Goal: Check status: Check status

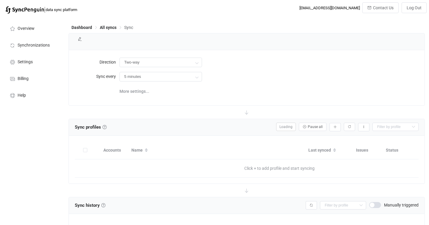
type input "10 minutes"
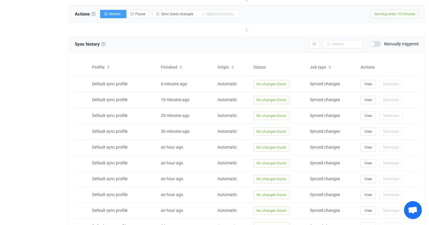
scroll to position [225, 0]
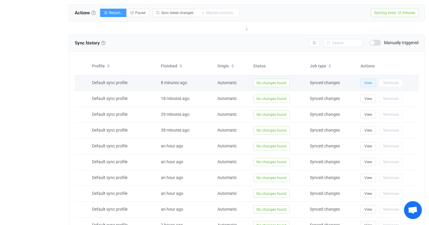
click at [364, 82] on button "View" at bounding box center [369, 83] width 16 height 8
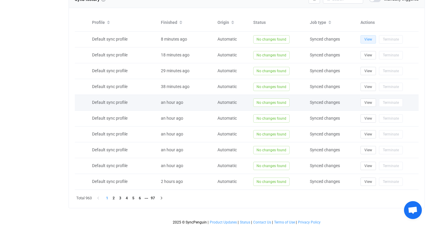
scroll to position [270, 0]
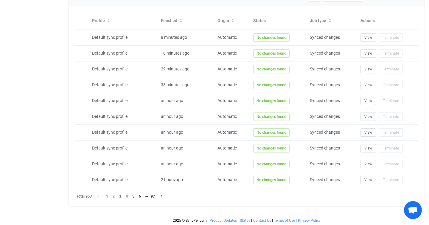
click at [115, 196] on li "2" at bounding box center [113, 196] width 7 height 7
click at [121, 197] on li "3" at bounding box center [120, 196] width 7 height 7
click at [128, 196] on li "4" at bounding box center [126, 196] width 7 height 7
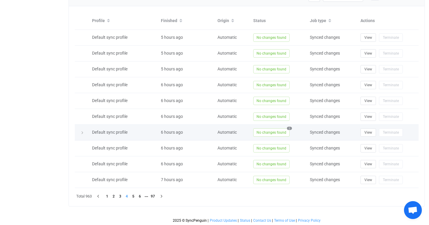
click at [279, 132] on span "No changes found" at bounding box center [271, 132] width 36 height 8
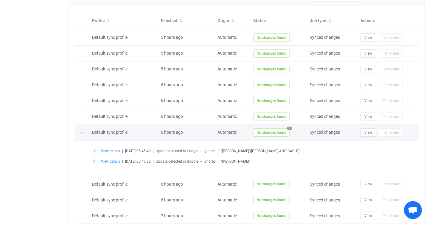
click at [279, 132] on span "No changes found" at bounding box center [271, 132] width 36 height 8
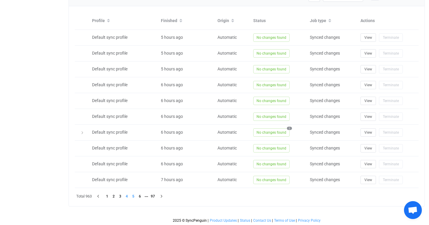
click at [133, 196] on li "5" at bounding box center [133, 196] width 7 height 7
click at [141, 196] on li "6" at bounding box center [140, 196] width 7 height 7
click at [141, 195] on li "7" at bounding box center [140, 196] width 7 height 7
click at [140, 194] on li "8" at bounding box center [140, 196] width 7 height 7
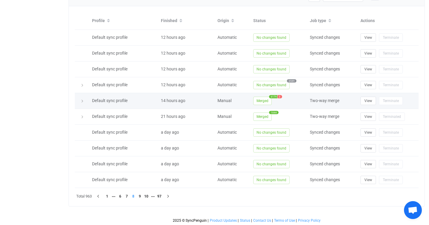
click at [265, 101] on span "Merged" at bounding box center [262, 101] width 18 height 8
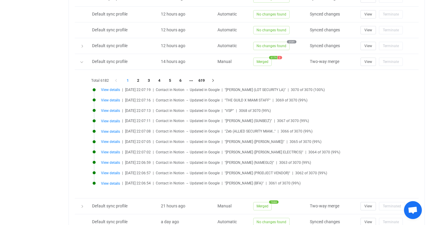
scroll to position [308, 0]
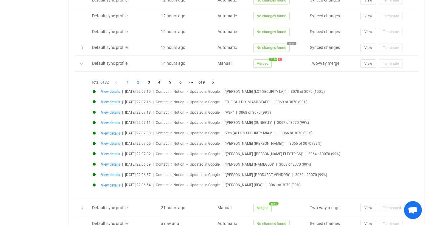
click at [140, 80] on li "2" at bounding box center [138, 82] width 11 height 8
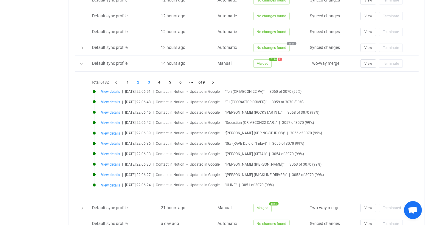
click at [151, 81] on li "3" at bounding box center [149, 82] width 11 height 8
click at [161, 82] on li "4" at bounding box center [159, 82] width 11 height 8
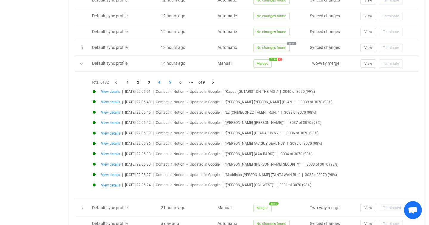
click at [171, 82] on li "5" at bounding box center [170, 82] width 11 height 8
click at [180, 82] on li "6" at bounding box center [180, 82] width 11 height 8
click at [183, 82] on li "7" at bounding box center [180, 82] width 11 height 8
click at [191, 82] on li "9" at bounding box center [191, 82] width 11 height 8
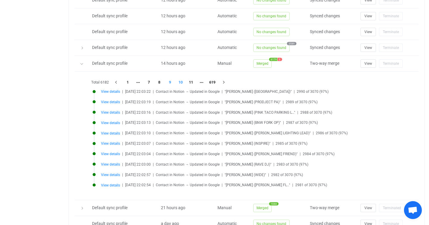
click at [184, 82] on li "10" at bounding box center [180, 82] width 11 height 8
click at [184, 82] on li "11" at bounding box center [180, 82] width 11 height 8
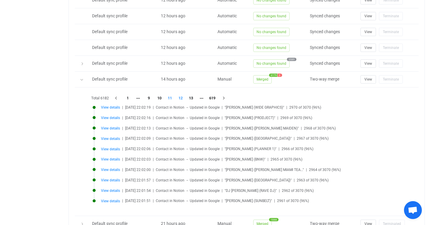
click at [183, 99] on li "12" at bounding box center [180, 98] width 11 height 8
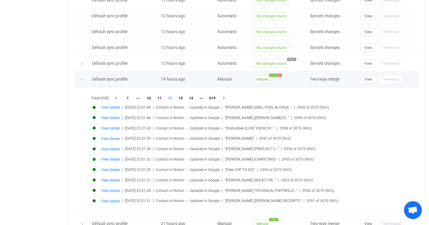
click at [281, 75] on span "3" at bounding box center [280, 74] width 4 height 3
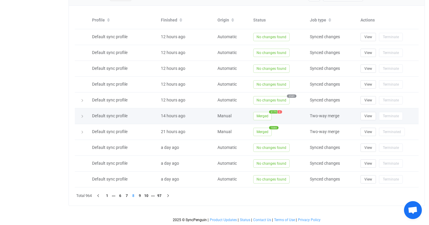
scroll to position [270, 0]
click at [265, 116] on span "Merged" at bounding box center [262, 116] width 18 height 8
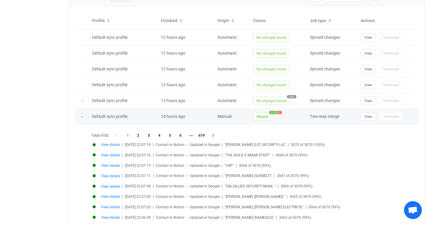
click at [266, 115] on span "Merged" at bounding box center [262, 116] width 18 height 8
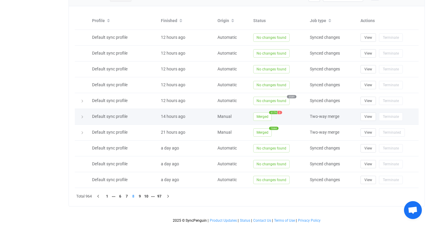
click at [264, 117] on span "Merged" at bounding box center [262, 116] width 18 height 8
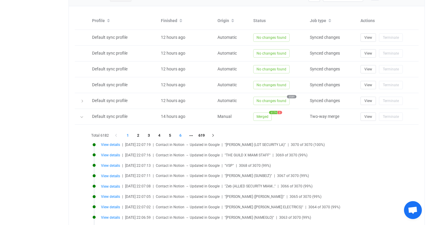
click at [181, 134] on li "6" at bounding box center [180, 135] width 11 height 8
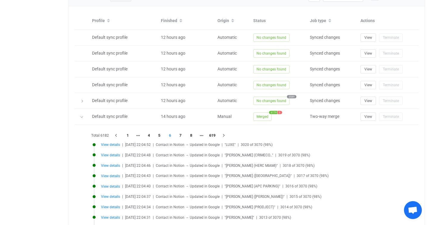
click at [181, 134] on li "7" at bounding box center [180, 135] width 11 height 8
click at [181, 134] on li "8" at bounding box center [180, 135] width 11 height 8
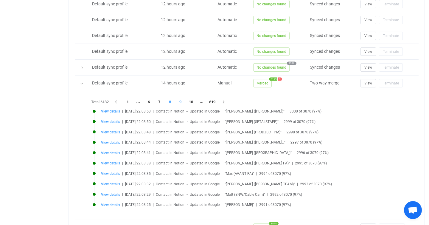
scroll to position [305, 0]
click at [181, 101] on li "9" at bounding box center [180, 101] width 11 height 8
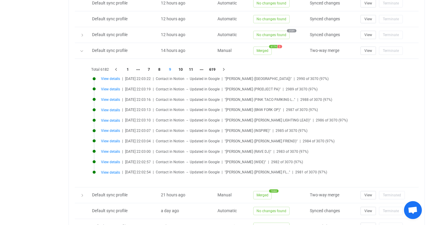
scroll to position [337, 0]
click at [183, 68] on li "10" at bounding box center [180, 69] width 11 height 8
click at [183, 68] on li "11" at bounding box center [180, 69] width 11 height 8
click at [183, 68] on li "12" at bounding box center [180, 69] width 11 height 8
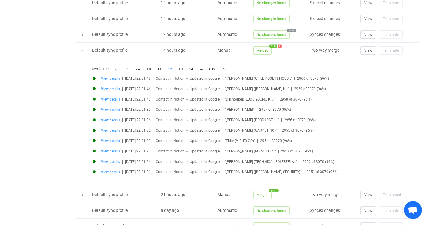
click at [183, 68] on li "13" at bounding box center [180, 69] width 11 height 8
click at [183, 68] on li "14" at bounding box center [180, 69] width 11 height 8
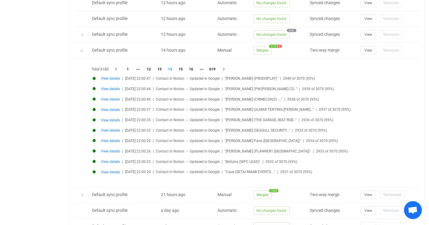
click at [183, 68] on li "15" at bounding box center [180, 69] width 11 height 8
click at [183, 68] on div "Total 6182 1 13 14 15 16 17 619 View details | [DATE] 22:00:17 | Contact in Not…" at bounding box center [247, 122] width 314 height 116
click at [183, 68] on li "16" at bounding box center [180, 69] width 11 height 8
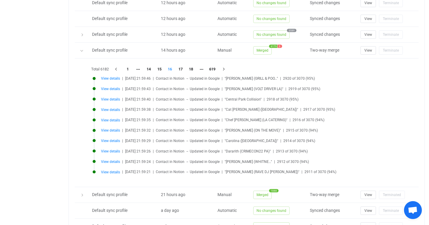
click at [183, 68] on li "17" at bounding box center [180, 69] width 11 height 8
click at [183, 68] on li "18" at bounding box center [180, 69] width 11 height 8
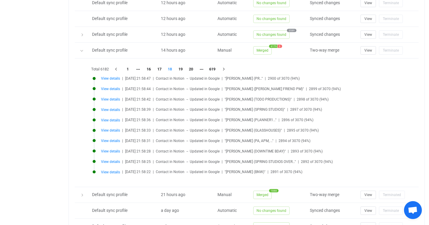
click at [183, 68] on div "Total 6182 1 16 17 18 19 20 619 View details | [DATE] 21:58:47 | Contact in Not…" at bounding box center [247, 122] width 314 height 116
click at [183, 68] on li "19" at bounding box center [180, 69] width 11 height 8
click at [183, 68] on li "20" at bounding box center [180, 69] width 11 height 8
click at [183, 68] on li "21" at bounding box center [180, 69] width 11 height 8
click at [183, 68] on li "22" at bounding box center [180, 69] width 11 height 8
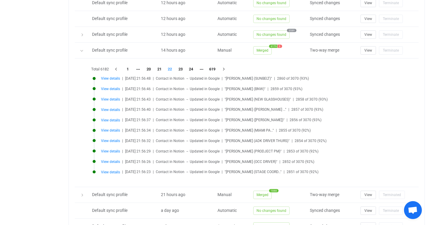
click at [183, 68] on li "23" at bounding box center [180, 69] width 11 height 8
click at [183, 68] on li "24" at bounding box center [180, 69] width 11 height 8
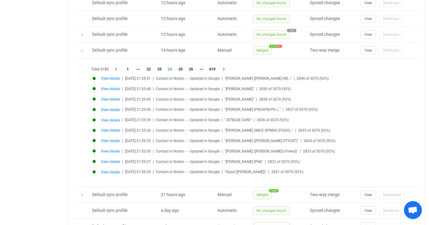
click at [183, 68] on li "25" at bounding box center [180, 69] width 11 height 8
click at [183, 68] on li "26" at bounding box center [180, 69] width 11 height 8
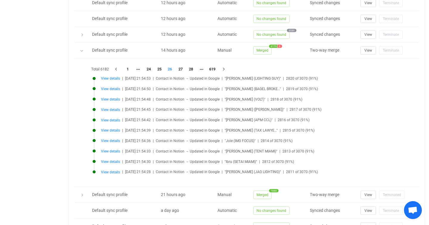
click at [183, 68] on div at bounding box center [247, 122] width 314 height 116
click at [183, 68] on li "27" at bounding box center [180, 69] width 11 height 8
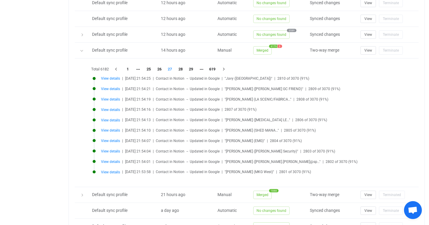
click at [183, 68] on li "28" at bounding box center [180, 69] width 11 height 8
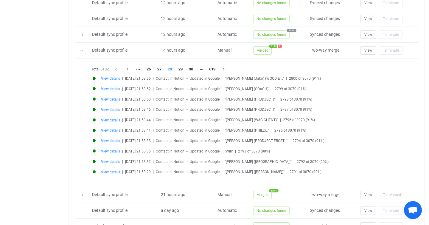
click at [183, 68] on li "29" at bounding box center [180, 69] width 11 height 8
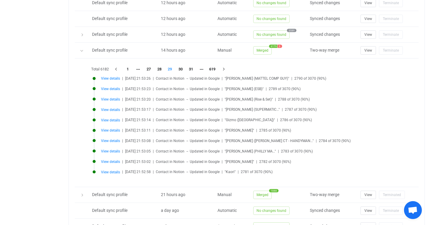
click at [183, 68] on li "30" at bounding box center [180, 69] width 11 height 8
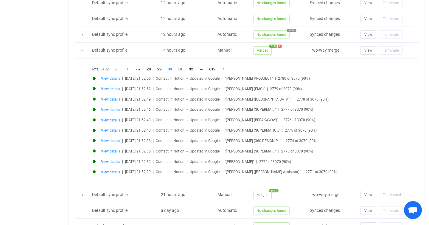
click at [183, 68] on li "31" at bounding box center [180, 69] width 11 height 8
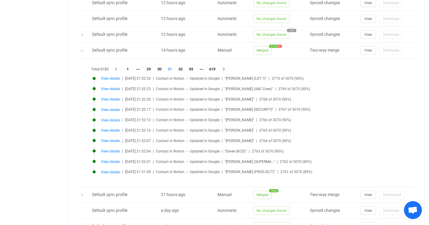
click at [183, 68] on li "32" at bounding box center [180, 69] width 11 height 8
click at [183, 68] on li "33" at bounding box center [180, 69] width 11 height 8
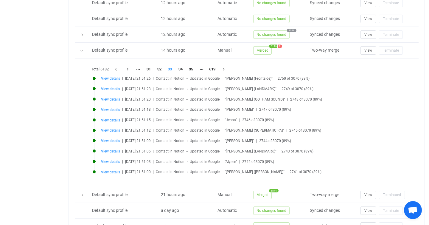
click at [183, 68] on li "34" at bounding box center [180, 69] width 11 height 8
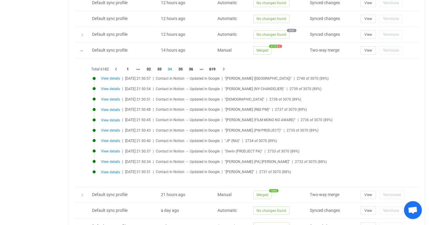
click at [183, 68] on div "Total 6182 1 32 33 34 35 36 619 View details | [DATE] 21:50:57 | Contact in Not…" at bounding box center [247, 122] width 314 height 116
click at [183, 68] on li "35" at bounding box center [180, 69] width 11 height 8
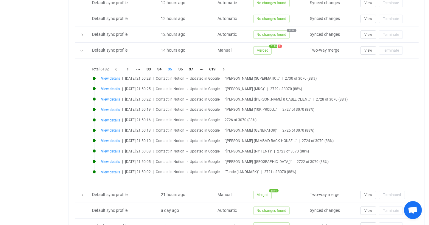
click at [183, 68] on li "36" at bounding box center [180, 69] width 11 height 8
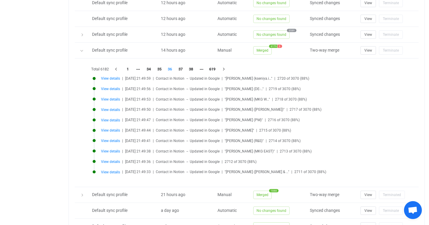
click at [183, 68] on li "37" at bounding box center [180, 69] width 11 height 8
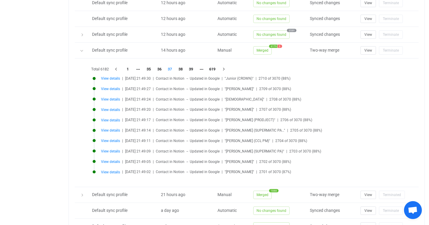
click at [183, 68] on li "38" at bounding box center [180, 69] width 11 height 8
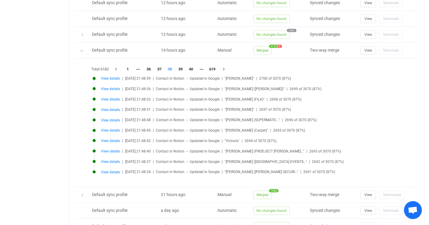
click at [183, 68] on li "39" at bounding box center [180, 69] width 11 height 8
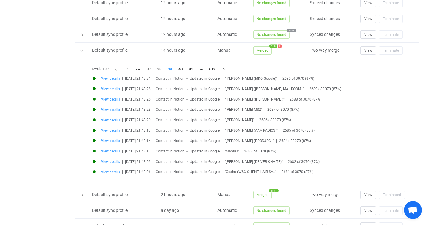
click at [183, 68] on li "40" at bounding box center [180, 69] width 11 height 8
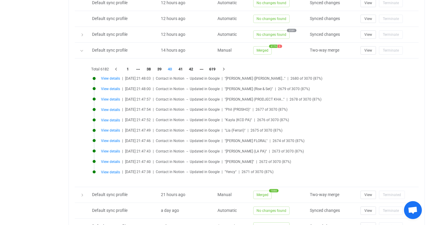
click at [183, 68] on li "41" at bounding box center [180, 69] width 11 height 8
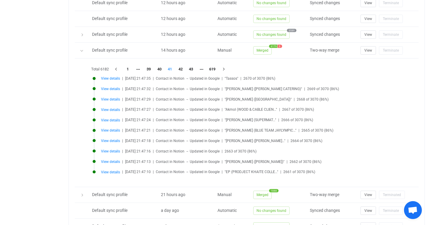
click at [183, 68] on li "42" at bounding box center [180, 69] width 11 height 8
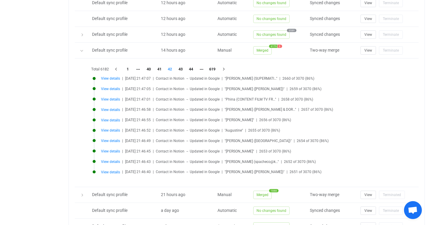
click at [183, 68] on li "43" at bounding box center [180, 69] width 11 height 8
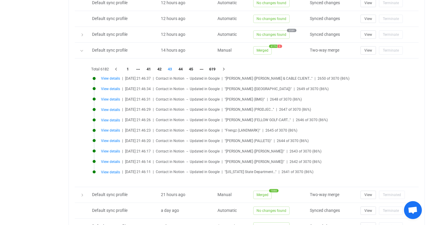
click at [183, 68] on div "Total 6182 1 41 42 43 44 45 619 View details | [DATE] 21:46:37 | Contact in Not…" at bounding box center [247, 122] width 314 height 116
click at [183, 68] on li "44" at bounding box center [180, 69] width 11 height 8
click at [183, 68] on li "45" at bounding box center [180, 69] width 11 height 8
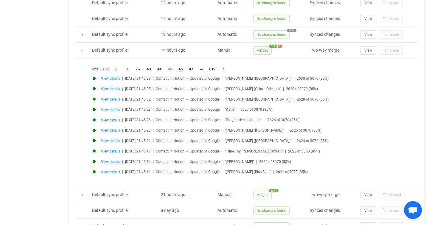
click at [183, 68] on div "Total 6182 1 43 44 45 46 47 619 View details | [DATE] 21:45:38 | Contact in Not…" at bounding box center [247, 122] width 314 height 116
click at [183, 68] on li "46" at bounding box center [180, 69] width 11 height 8
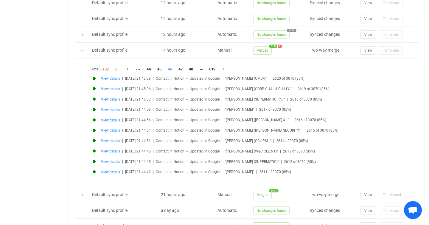
click at [183, 68] on li "47" at bounding box center [180, 69] width 11 height 8
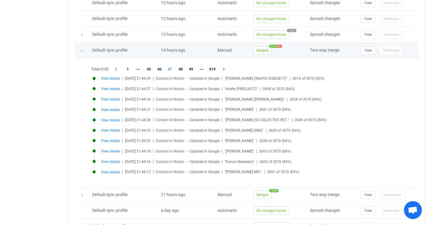
click at [363, 54] on td "View Terminate" at bounding box center [388, 51] width 61 height 16
click at [365, 49] on span "View" at bounding box center [369, 50] width 8 height 4
click at [84, 52] on div at bounding box center [82, 50] width 6 height 8
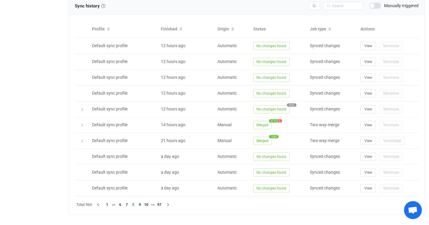
scroll to position [0, 0]
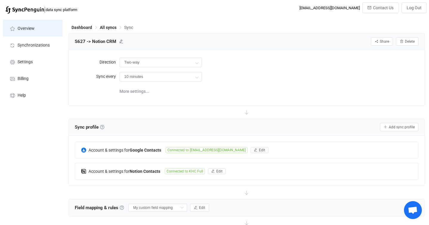
click at [27, 28] on span "Overview" at bounding box center [26, 28] width 17 height 5
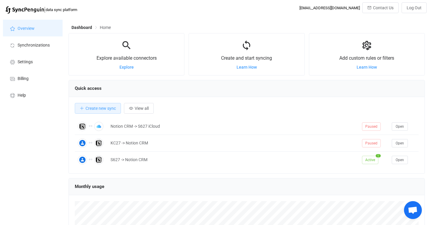
scroll to position [1, 0]
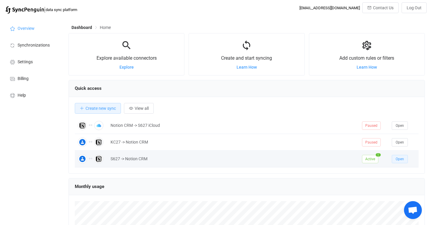
click at [403, 161] on button "Open" at bounding box center [400, 159] width 16 height 8
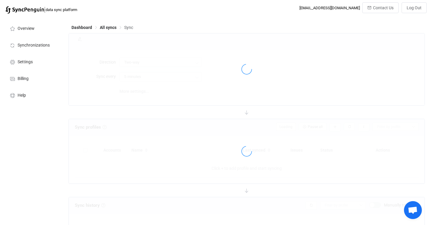
type input "10 minutes"
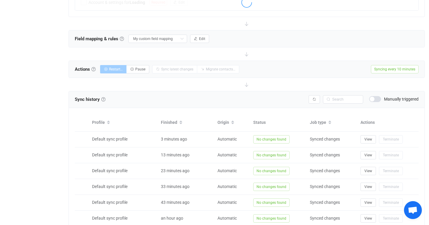
scroll to position [208, 0]
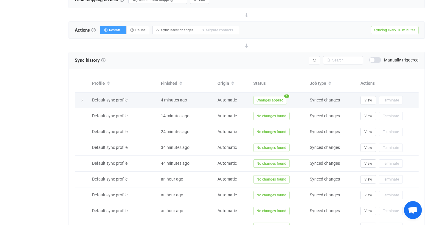
click at [277, 100] on span "Changes applied" at bounding box center [270, 100] width 34 height 8
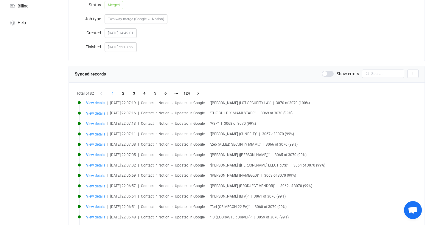
scroll to position [83, 0]
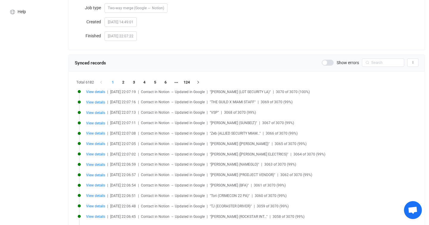
click at [329, 69] on div "Synced records Show errors Export records to CSV" at bounding box center [247, 63] width 356 height 17
click at [329, 59] on div "Show errors Export records to CSV" at bounding box center [370, 62] width 97 height 8
click at [329, 60] on span at bounding box center [328, 63] width 12 height 6
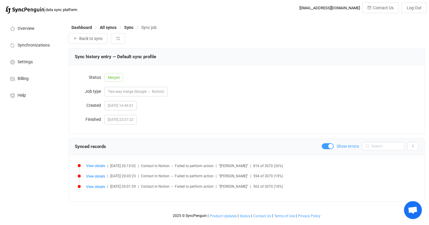
scroll to position [0, 0]
